Goal: Task Accomplishment & Management: Use online tool/utility

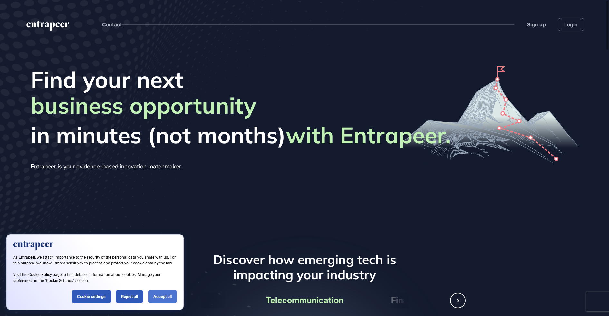
click at [161, 300] on div "Accept all" at bounding box center [162, 296] width 29 height 13
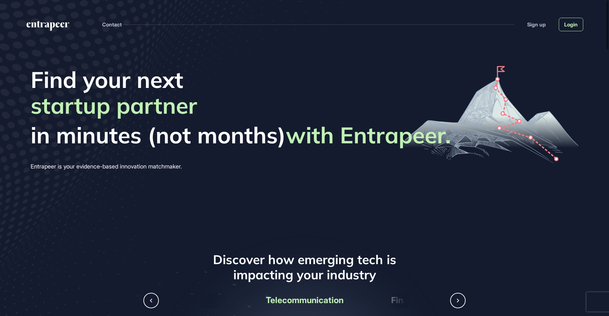
click at [570, 26] on link "Login" at bounding box center [571, 25] width 24 height 14
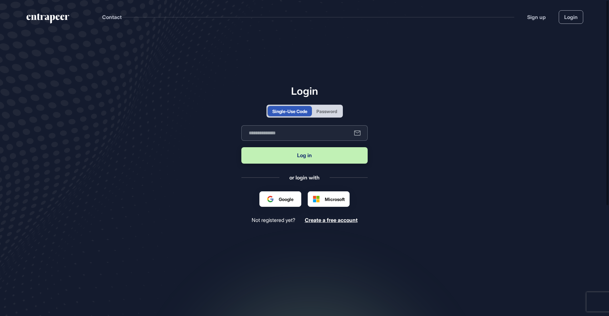
click at [271, 137] on input "text" at bounding box center [304, 132] width 126 height 15
type input "**********"
click at [241, 147] on button "Log in" at bounding box center [304, 155] width 126 height 16
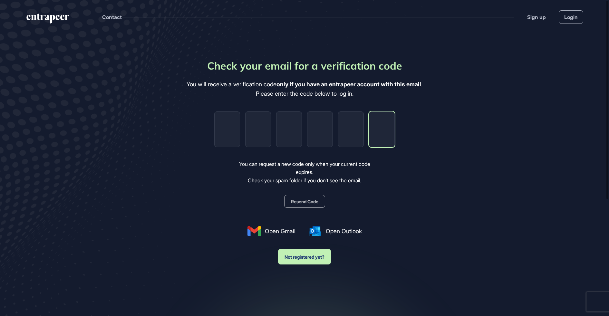
paste input "*"
type input "*"
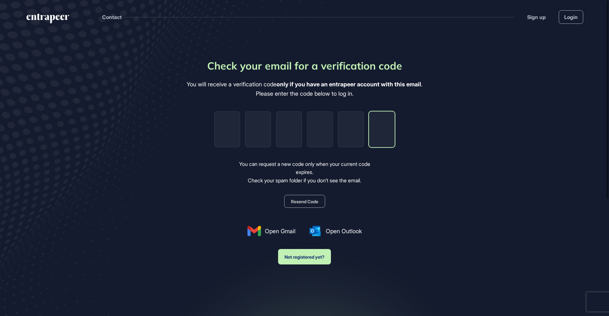
type input "*"
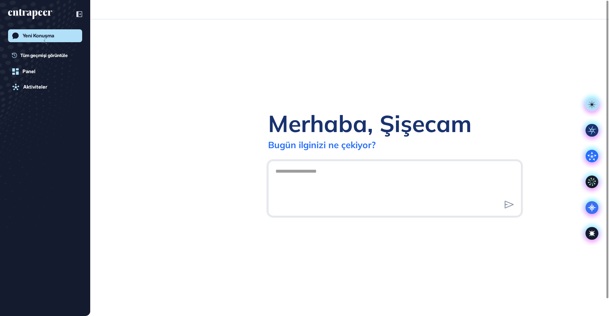
scroll to position [0, 0]
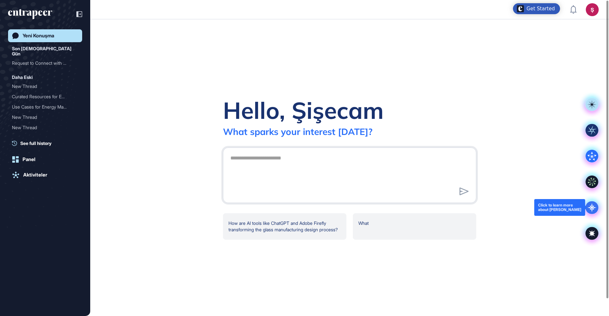
click at [591, 204] on icon at bounding box center [592, 207] width 13 height 13
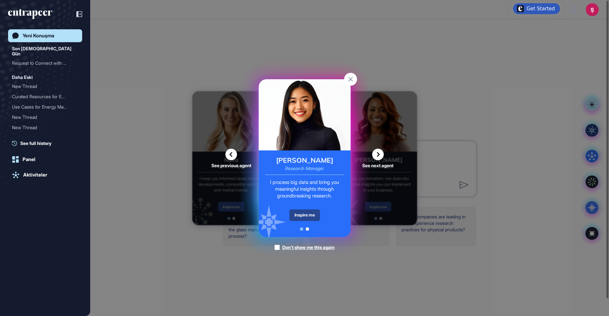
click at [299, 217] on div "Inspire me" at bounding box center [304, 216] width 31 height 12
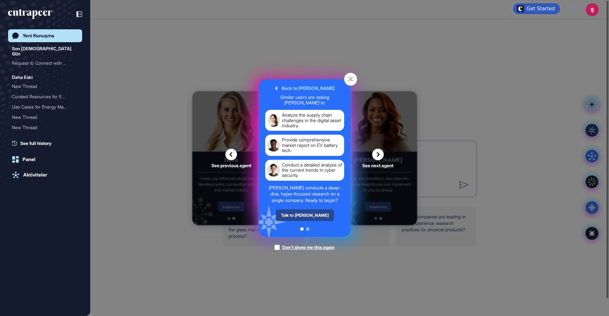
click at [308, 215] on div "Talk to [PERSON_NAME]" at bounding box center [305, 216] width 58 height 12
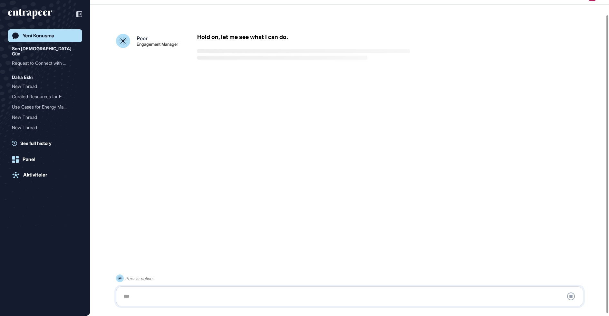
scroll to position [18, 0]
